Goal: Information Seeking & Learning: Learn about a topic

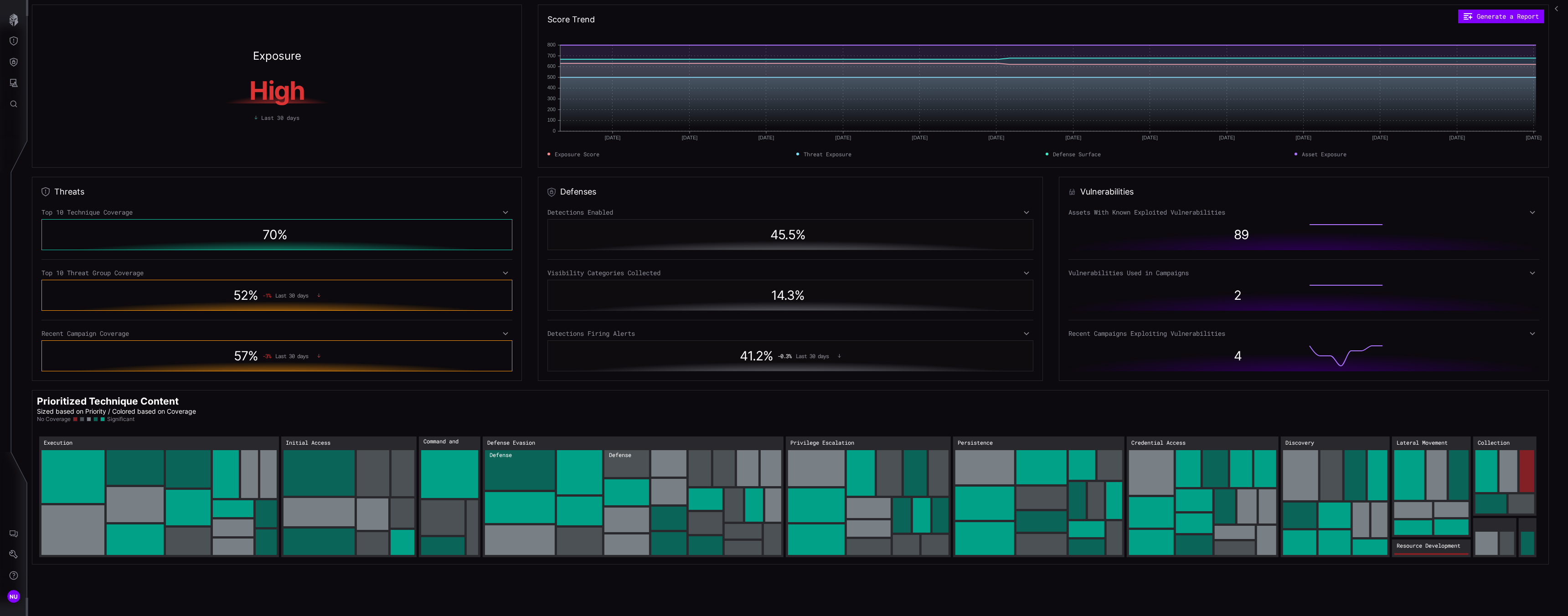
drag, startPoint x: 1272, startPoint y: 224, endPoint x: 1294, endPoint y: 221, distance: 22.2
click at [1270, 223] on div "89" at bounding box center [1260, 234] width 71 height 24
click at [23, 41] on button "Threat Exposure" at bounding box center [13, 41] width 26 height 21
click at [1228, 195] on div at bounding box center [784, 308] width 1568 height 616
click at [1524, 219] on div "Assets With Known Exploited Vulnerabilities 89 Vulnerabilities Used in Campaign…" at bounding box center [1304, 290] width 471 height 163
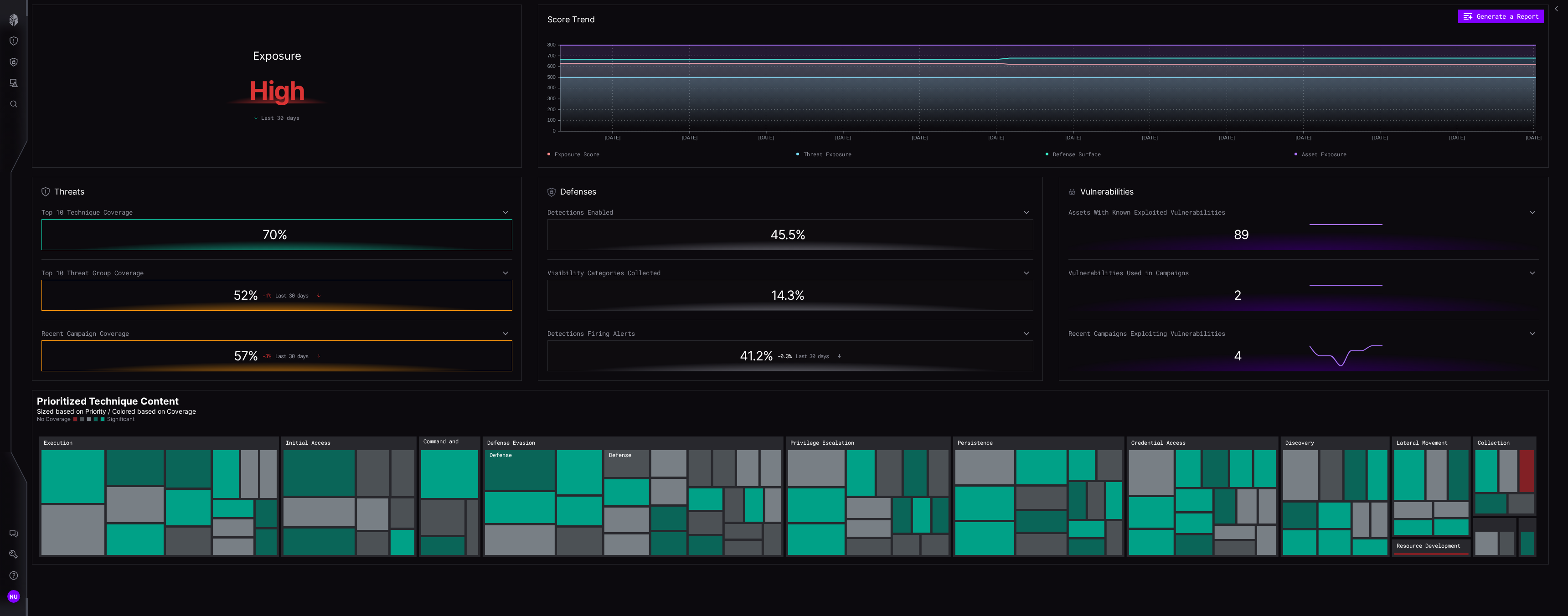
click at [1533, 206] on div "Vulnerabilities Assets With Known Exploited Vulnerabilities 89 Vulnerabilities …" at bounding box center [1304, 279] width 490 height 204
click at [1530, 212] on icon at bounding box center [1532, 212] width 6 height 7
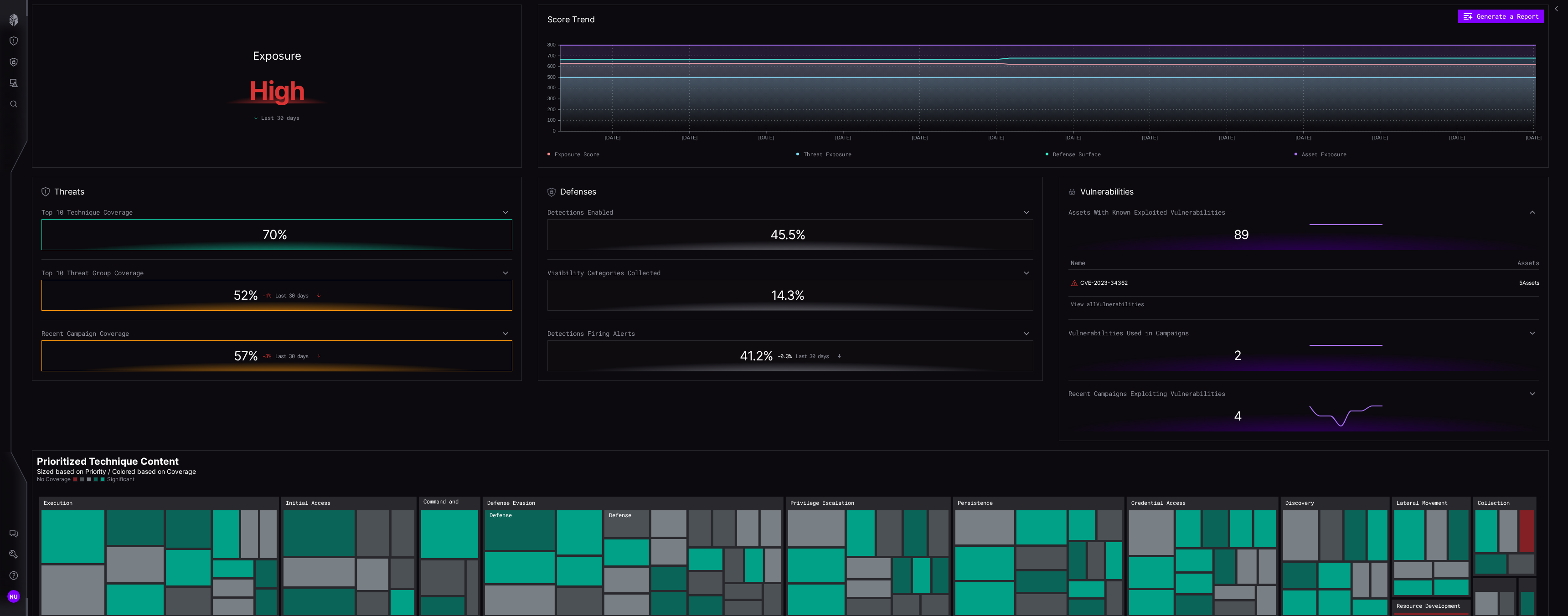
click at [1530, 333] on icon at bounding box center [1532, 333] width 5 height 3
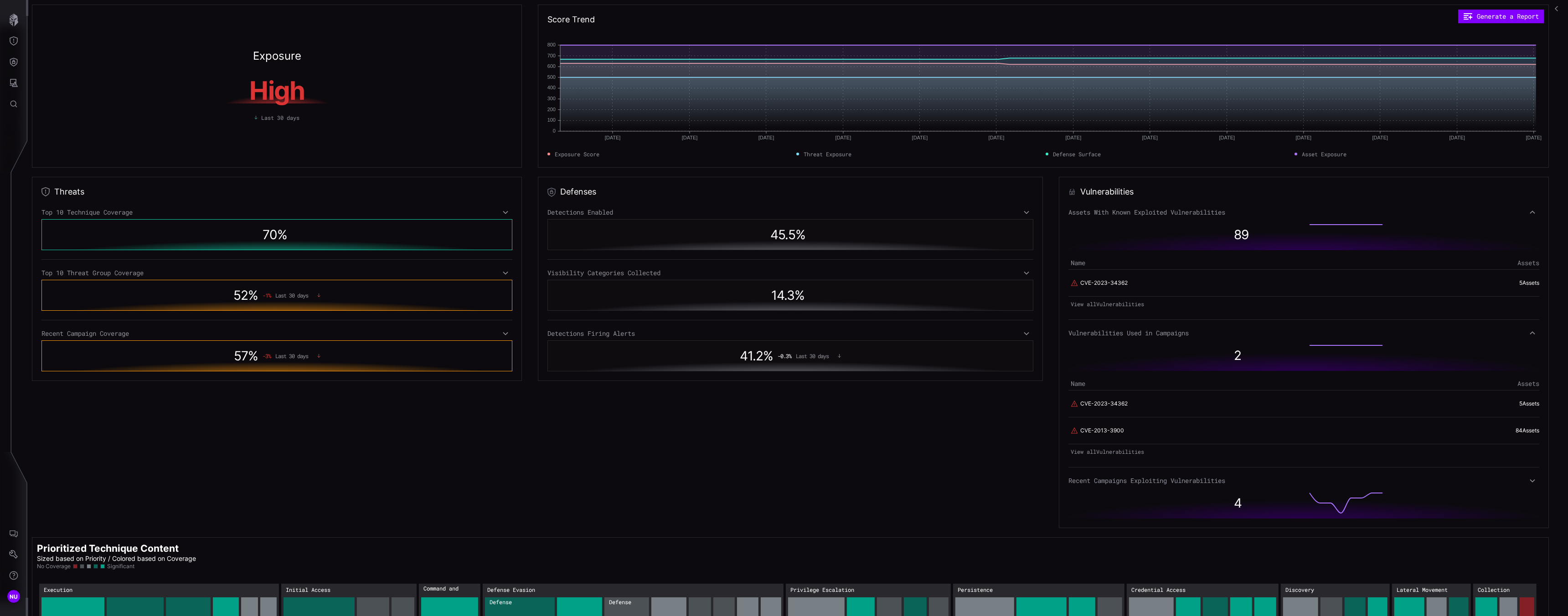
click at [1530, 481] on icon at bounding box center [1532, 481] width 6 height 7
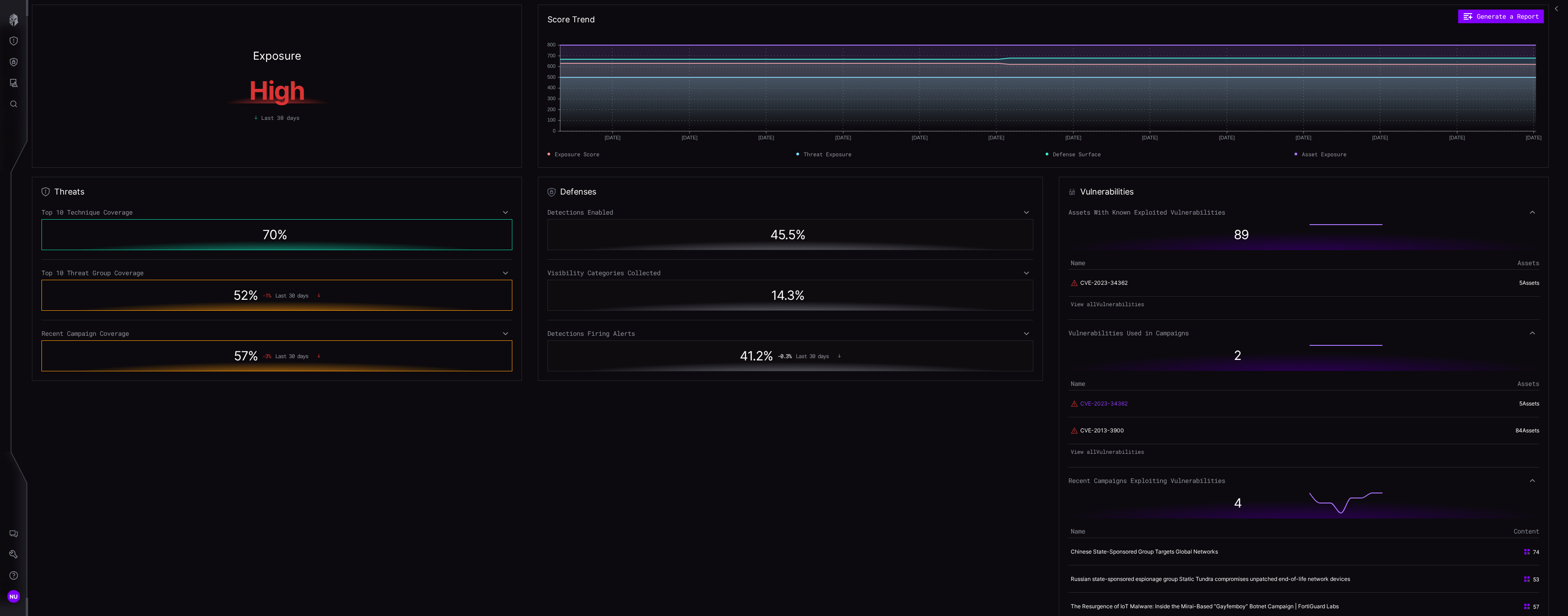
click at [1119, 407] on link "CVE-2023-34362" at bounding box center [1104, 404] width 47 height 8
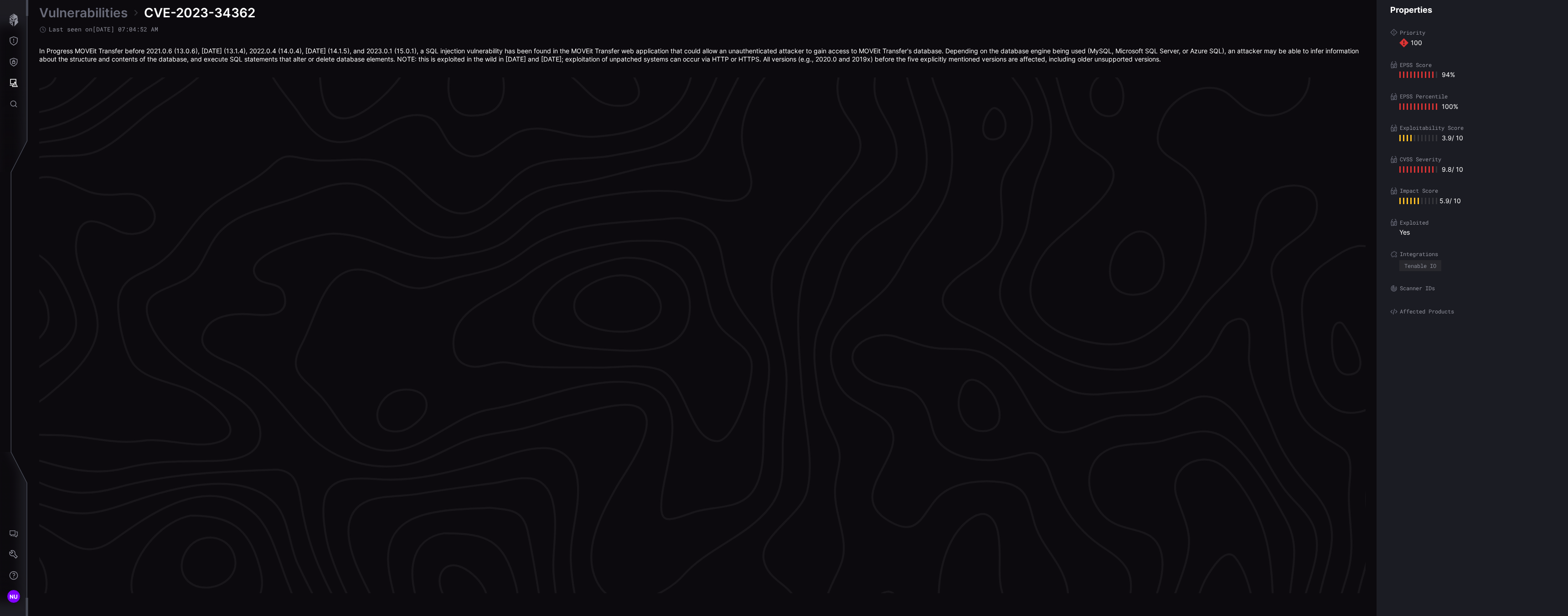
scroll to position [1796, 24]
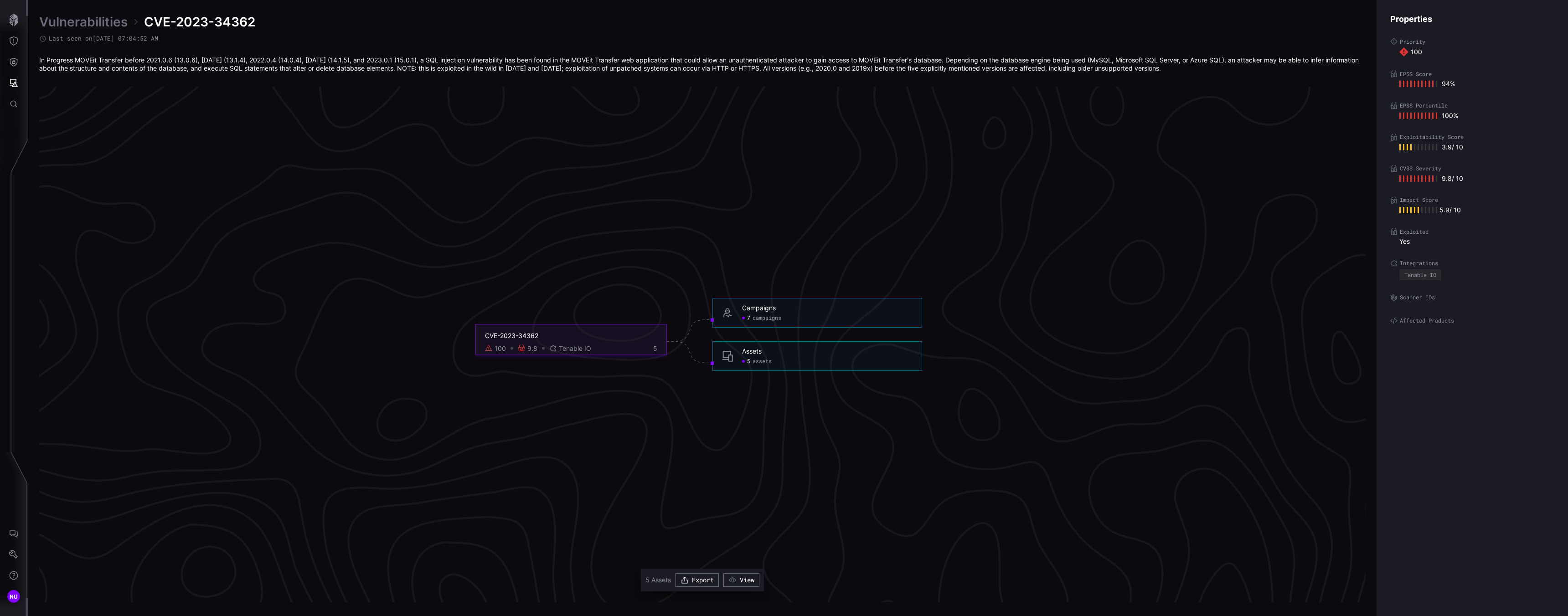
click at [755, 362] on span "assets" at bounding box center [761, 362] width 19 height 7
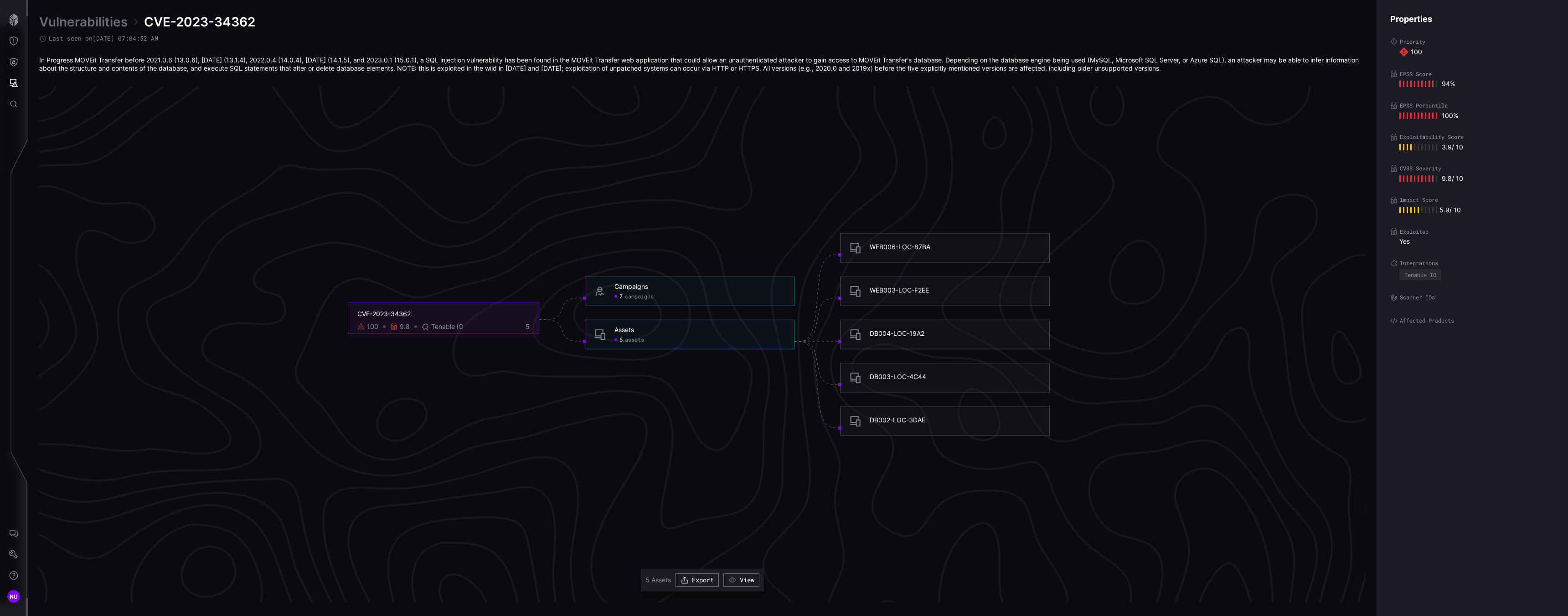
click at [51, 21] on link "Vulnerabilities" at bounding box center [83, 21] width 88 height 16
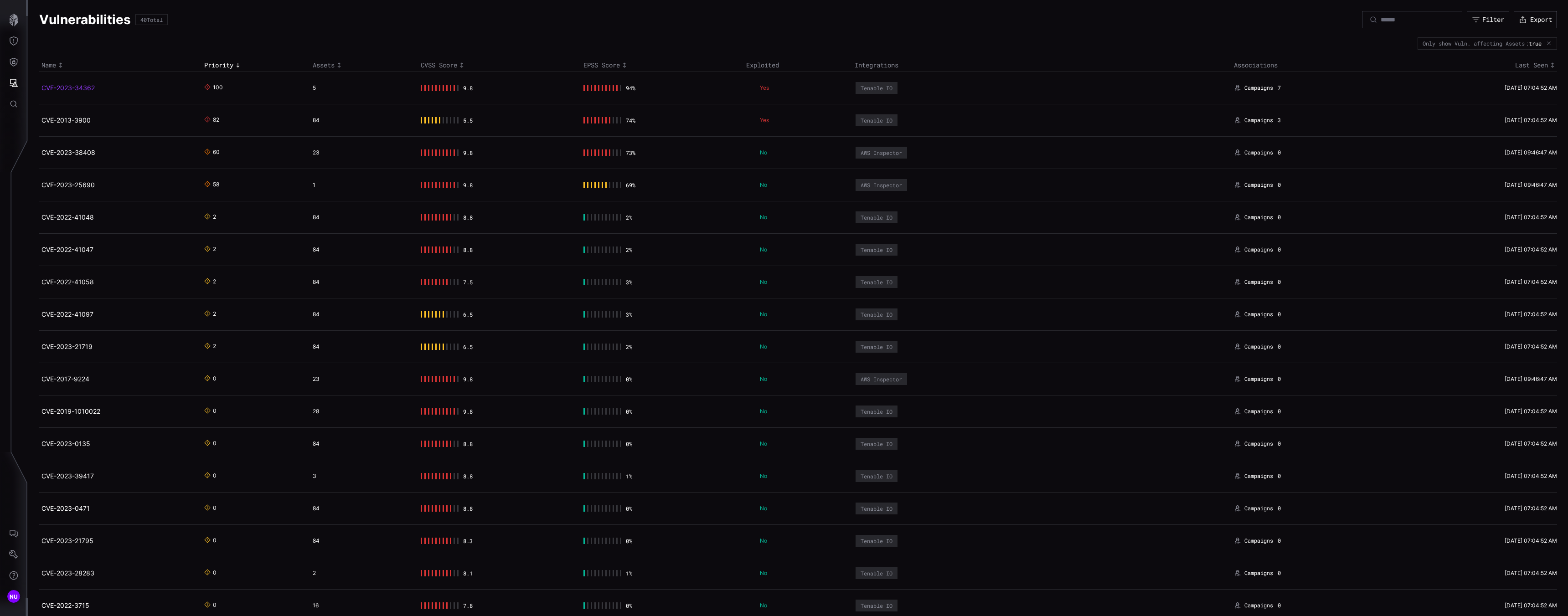
click at [65, 90] on link "CVE-2023-34362" at bounding box center [68, 88] width 54 height 8
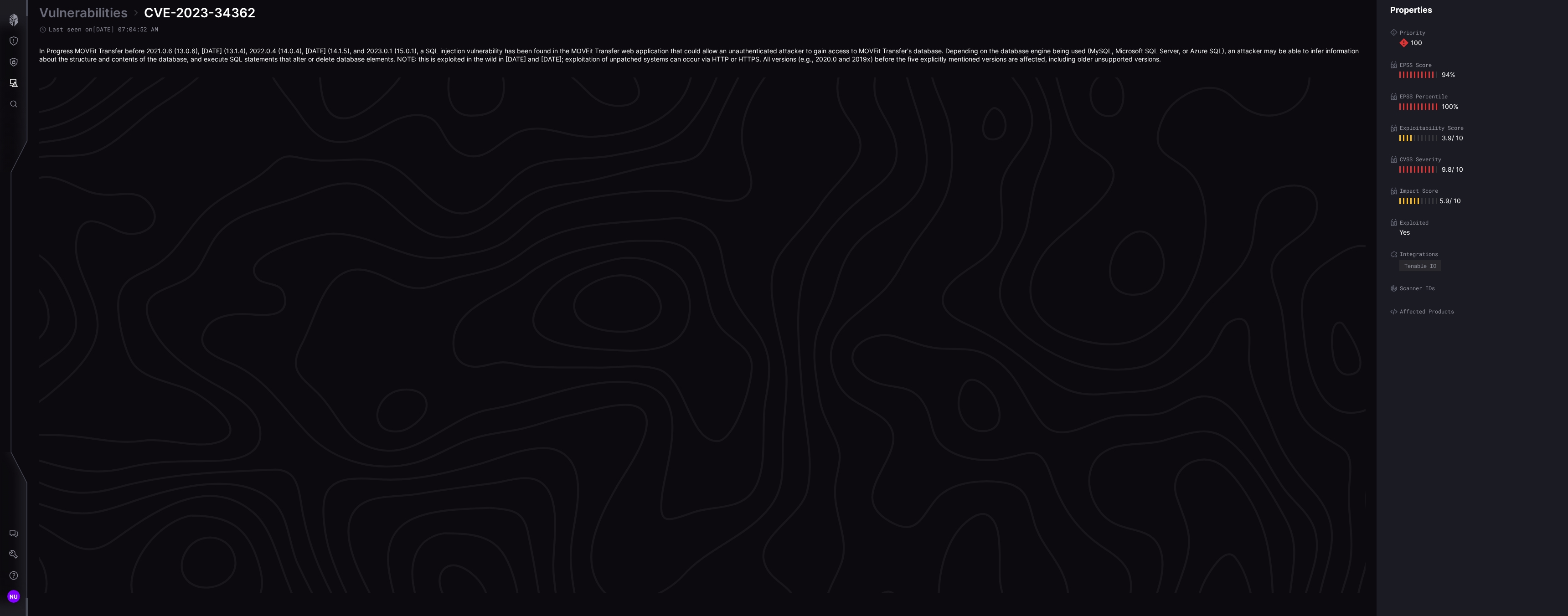
scroll to position [1796, 24]
click at [65, 90] on icon "CVE-2023-34362 100 9.8 Tenable IO 5 Campaigns 7 campaigns Campaigns - 7 campaig…" at bounding box center [699, 332] width 1368 height 4103
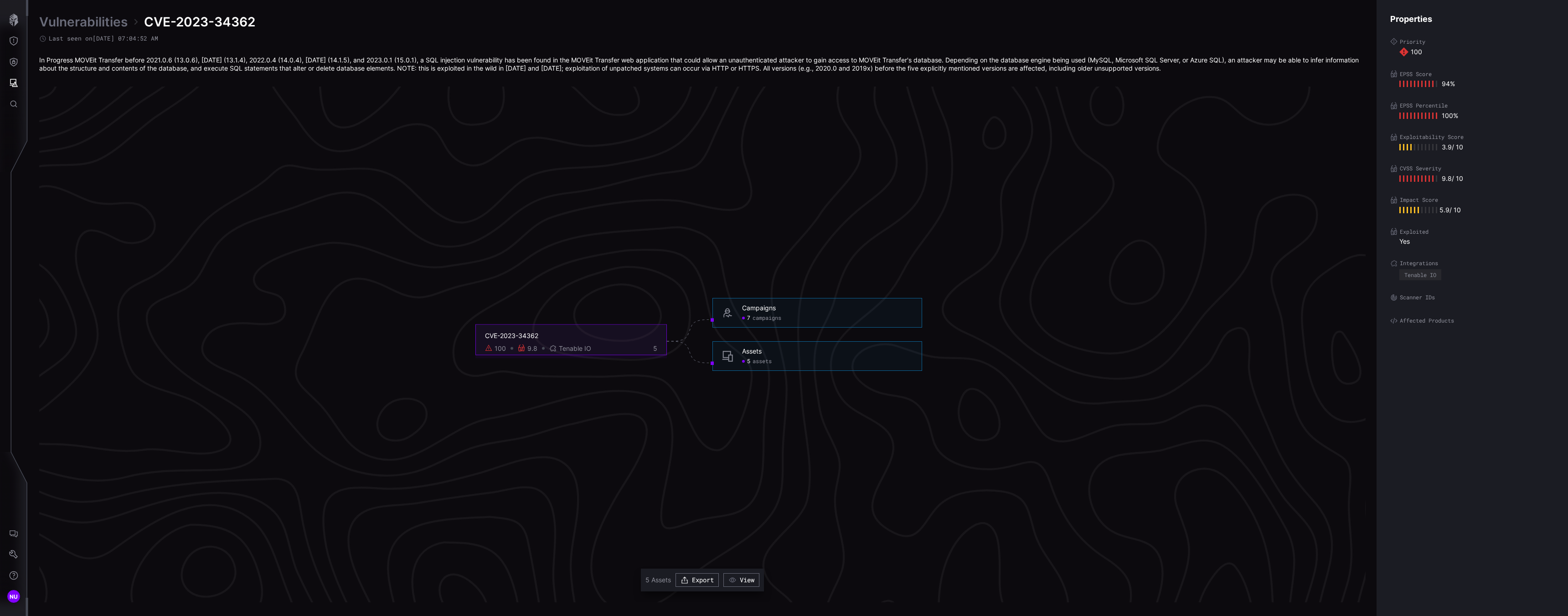
click at [758, 317] on span "campaigns" at bounding box center [766, 318] width 29 height 7
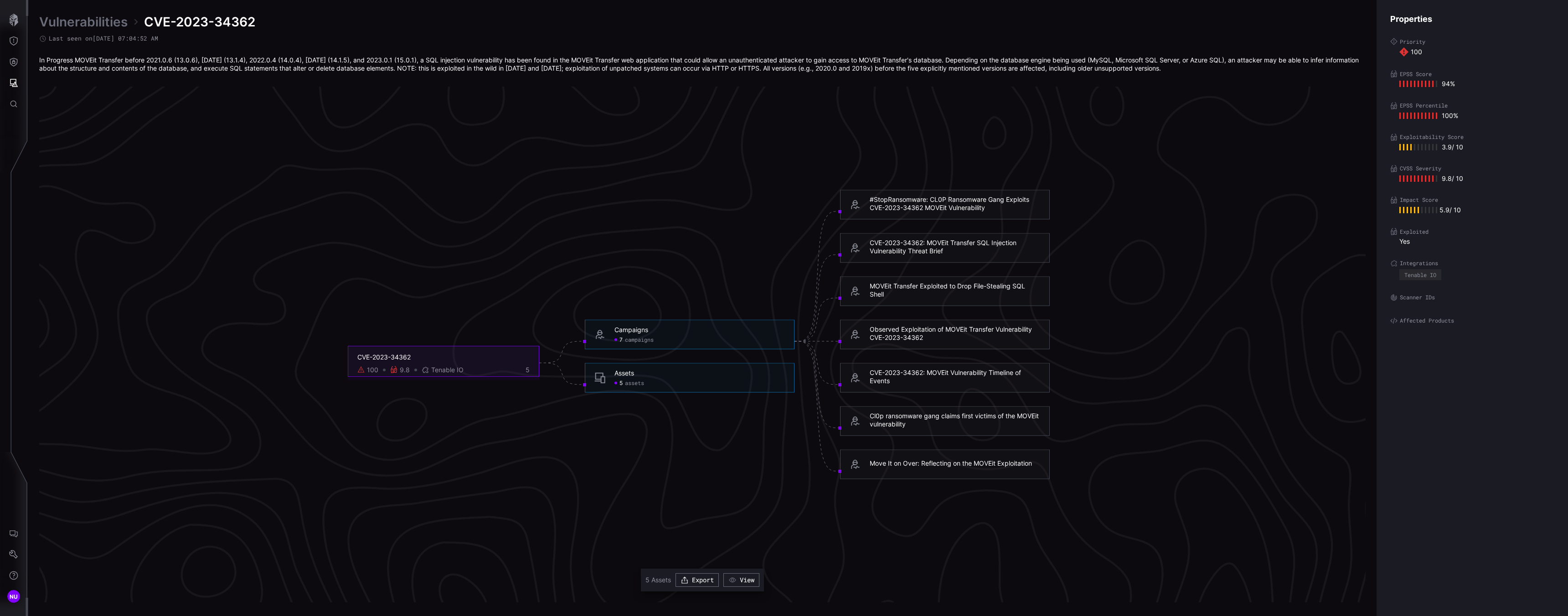
click at [631, 386] on span "assets" at bounding box center [634, 383] width 19 height 7
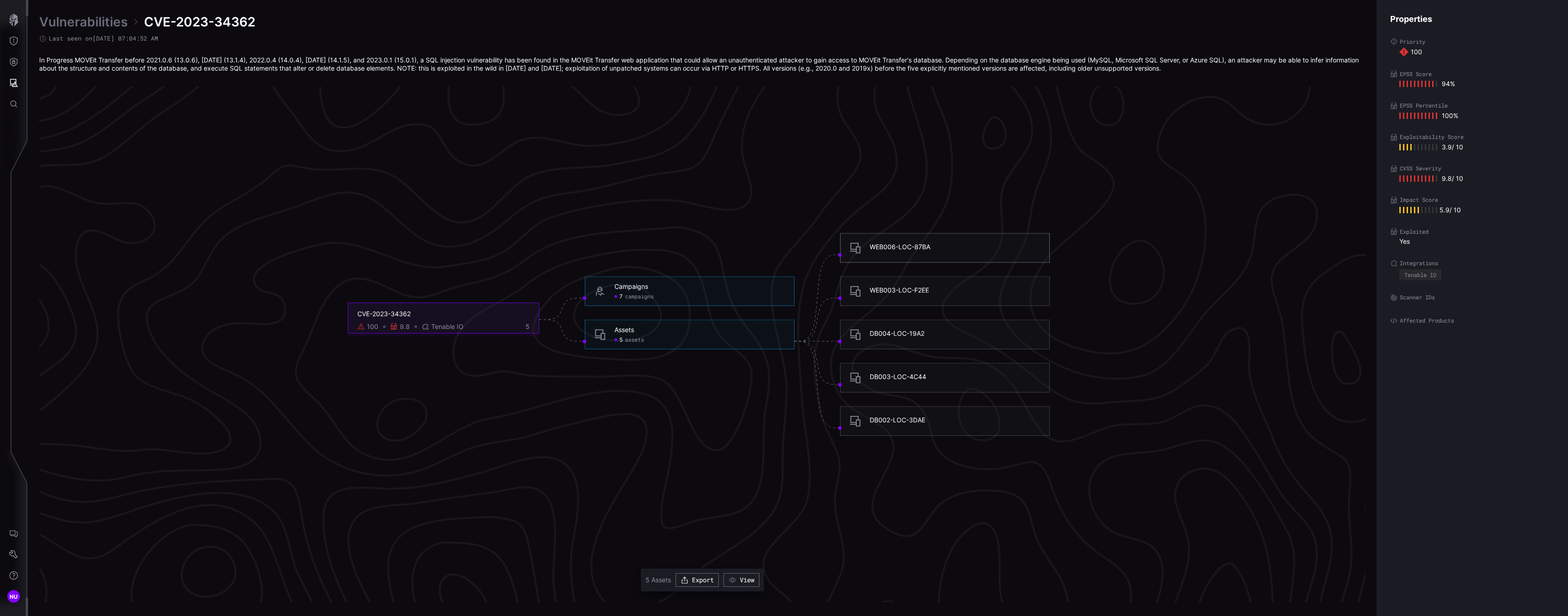
click at [870, 248] on div "WEB006-LOC-87BA" at bounding box center [900, 246] width 61 height 8
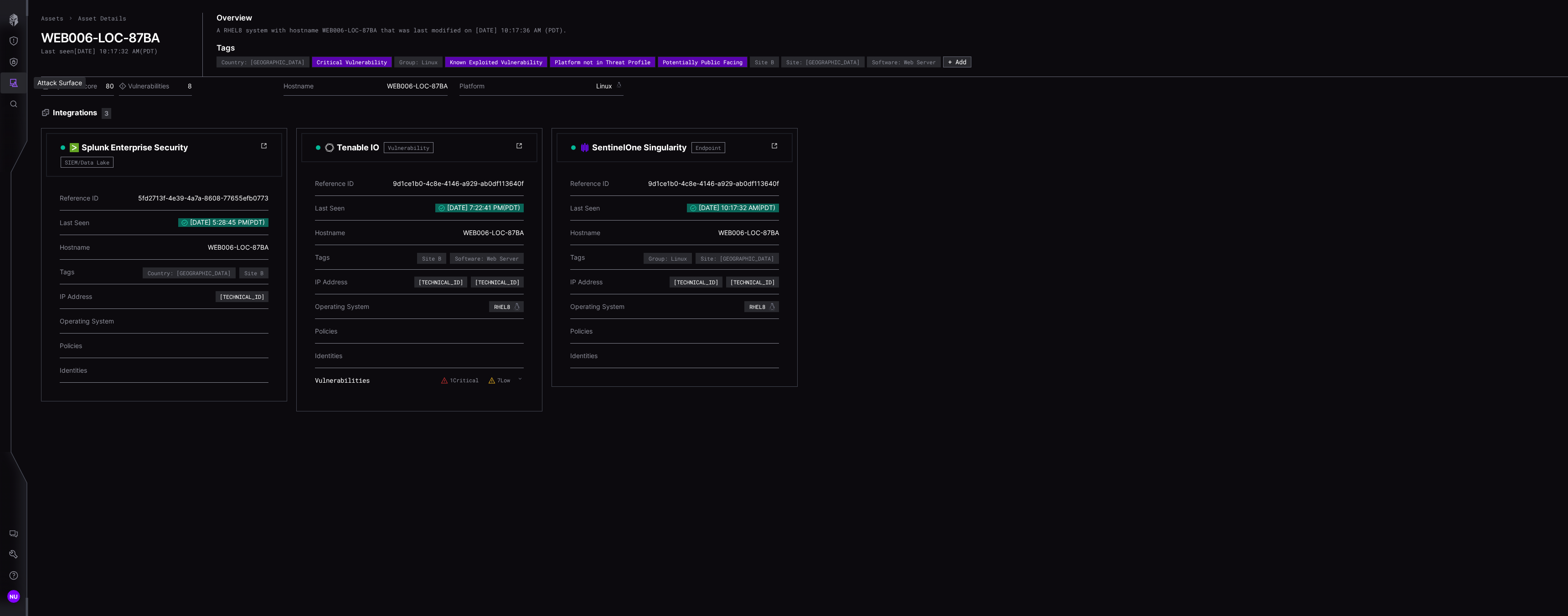
click at [17, 87] on icon "Attack Surface" at bounding box center [13, 83] width 9 height 9
click at [7, 108] on div at bounding box center [784, 308] width 1568 height 616
click at [11, 59] on icon "Defense Surface" at bounding box center [13, 62] width 8 height 9
click at [68, 126] on div "Integrations" at bounding box center [86, 124] width 69 height 12
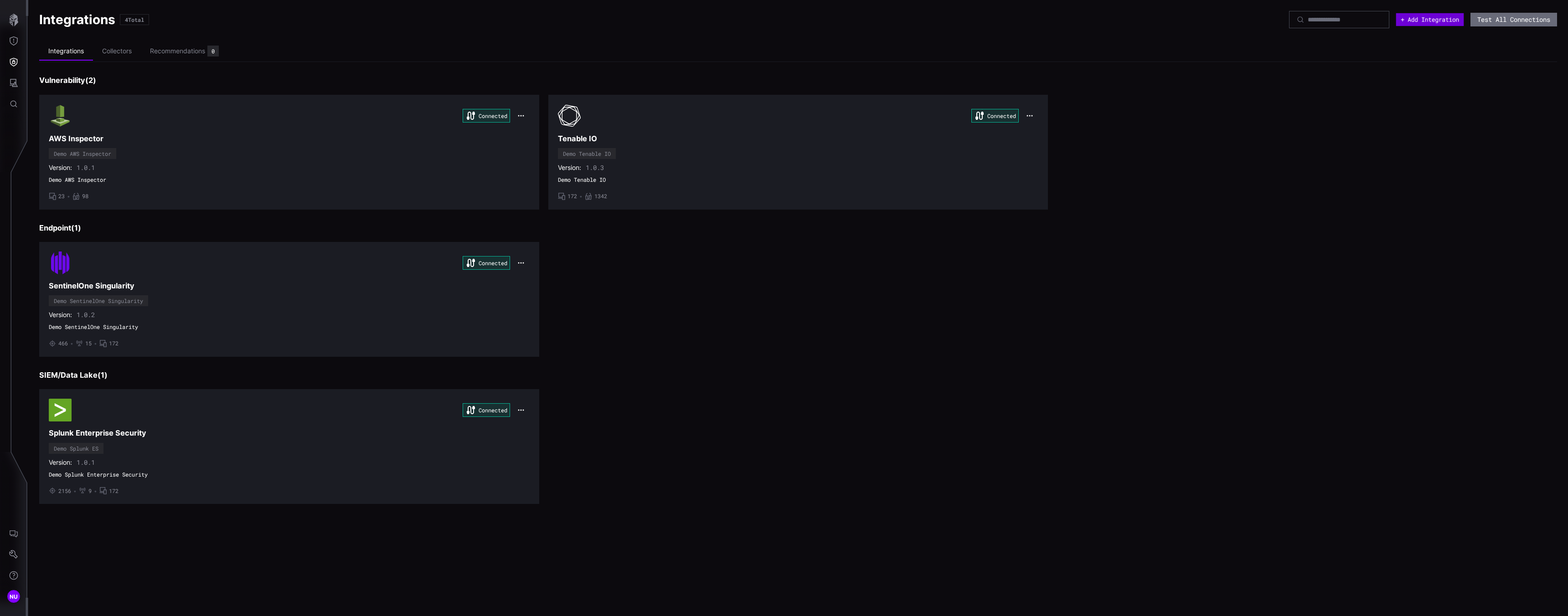
click at [1406, 21] on button "+ Add Integration" at bounding box center [1430, 19] width 68 height 13
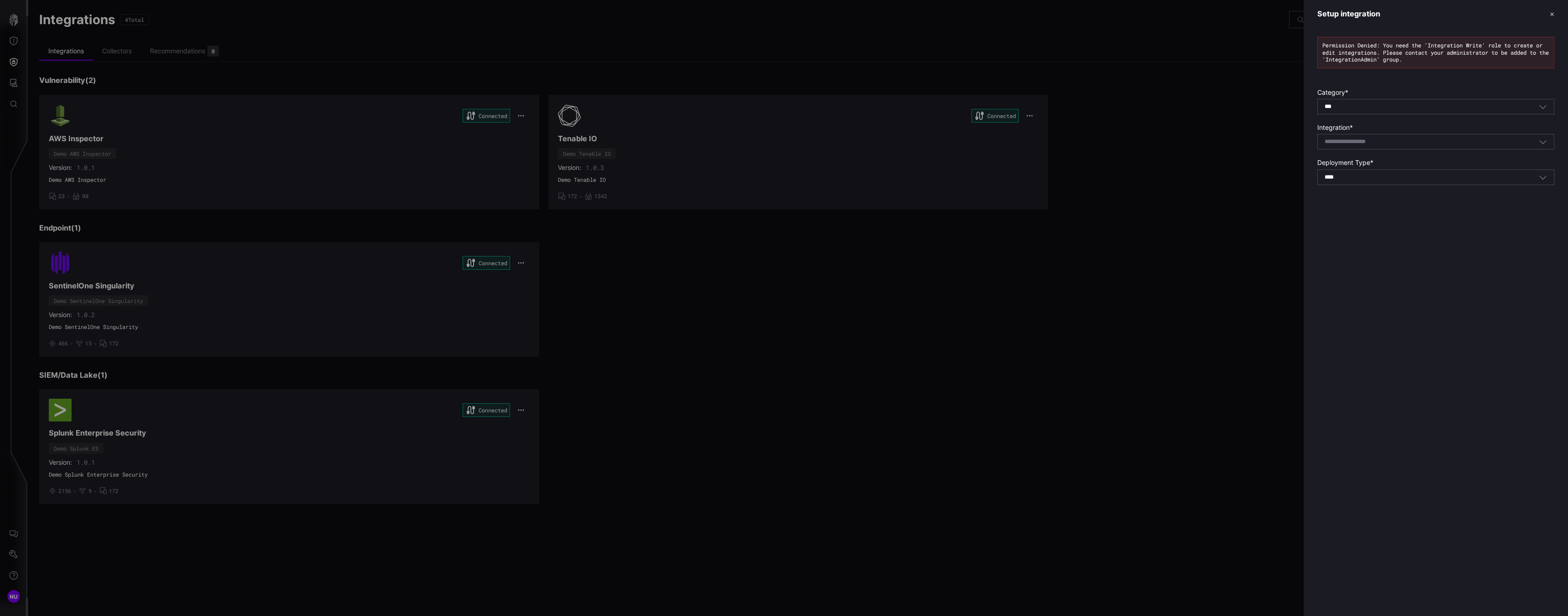
click at [1378, 102] on div "*** All" at bounding box center [1435, 106] width 237 height 15
